Goal: Register for event/course

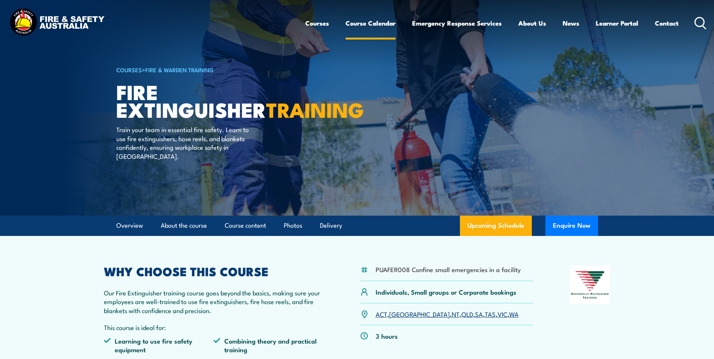
drag, startPoint x: 372, startPoint y: 23, endPoint x: 363, endPoint y: 32, distance: 12.8
click at [372, 23] on link "Course Calendar" at bounding box center [371, 23] width 50 height 20
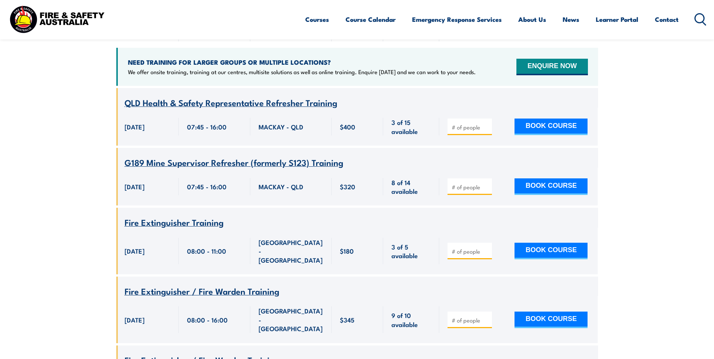
scroll to position [188, 0]
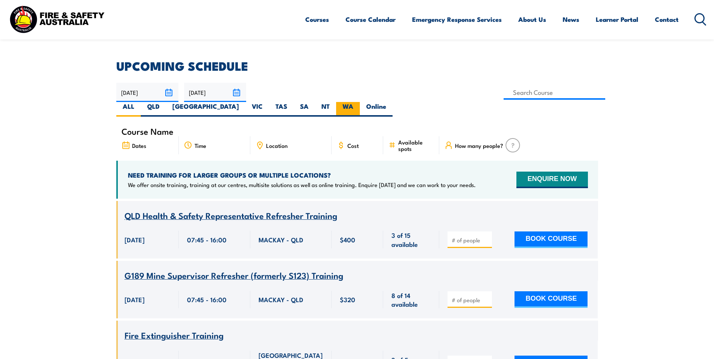
click at [360, 102] on label "WA" at bounding box center [348, 109] width 24 height 15
click at [358, 102] on input "WA" at bounding box center [356, 104] width 5 height 5
radio input "true"
click at [360, 102] on label "WA" at bounding box center [348, 109] width 24 height 15
click at [358, 102] on input "WA" at bounding box center [356, 104] width 5 height 5
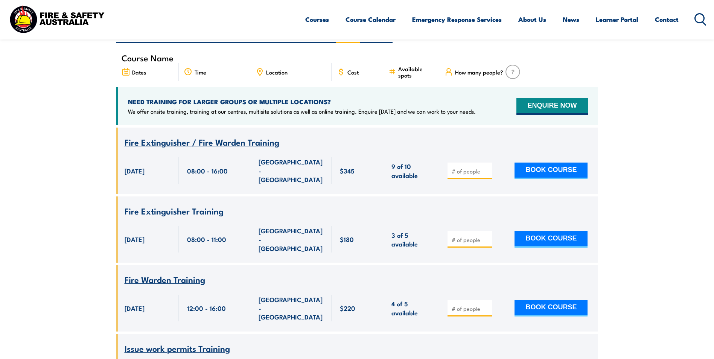
scroll to position [98, 0]
